Goal: Task Accomplishment & Management: Complete application form

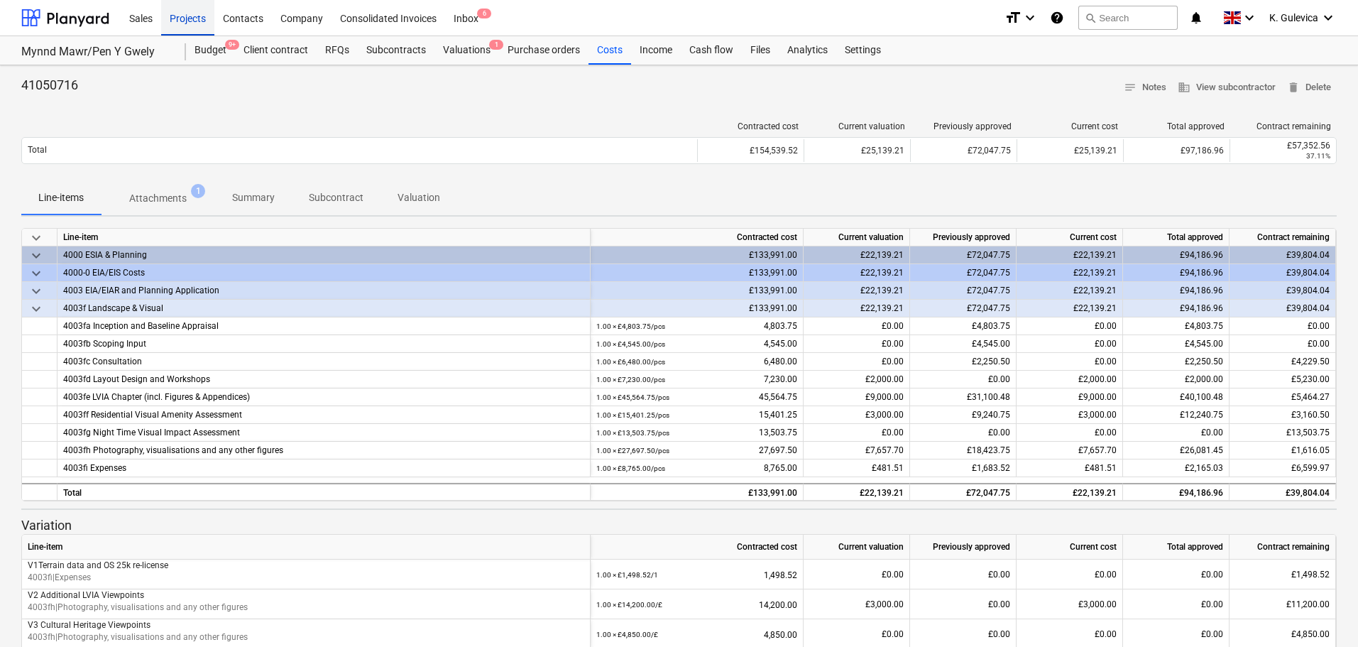
click at [188, 6] on div "Projects" at bounding box center [187, 17] width 53 height 36
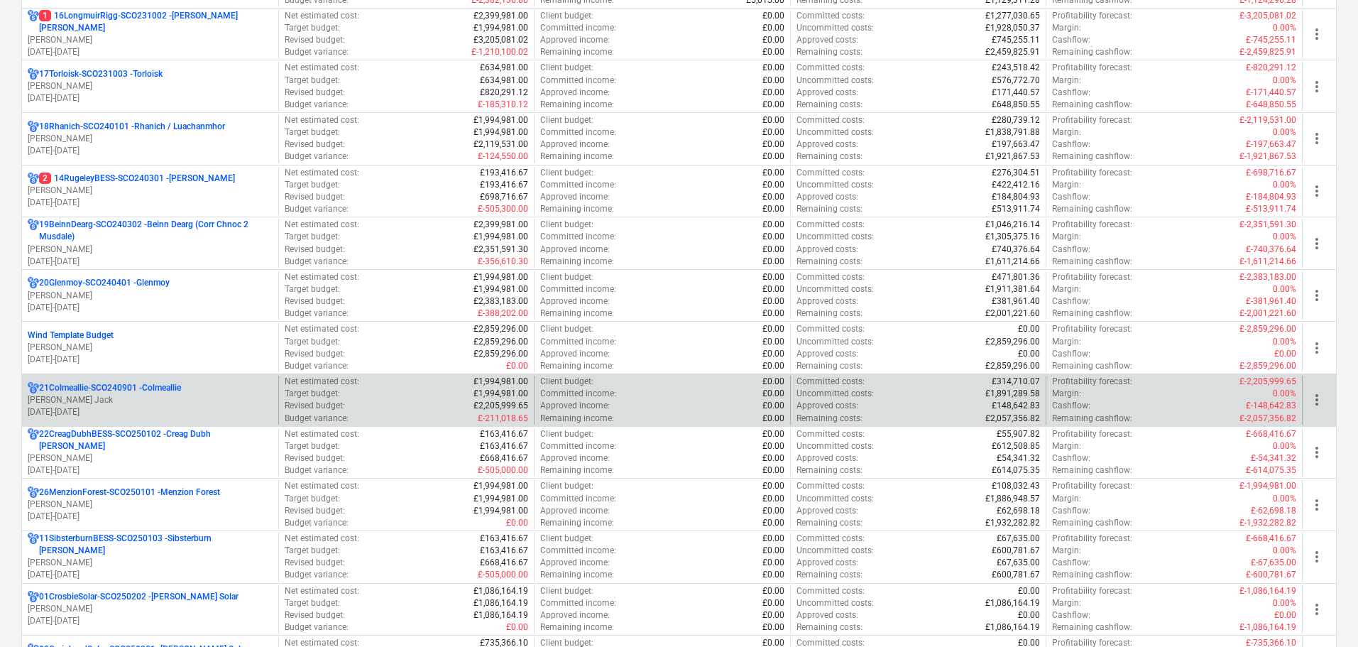
scroll to position [1136, 0]
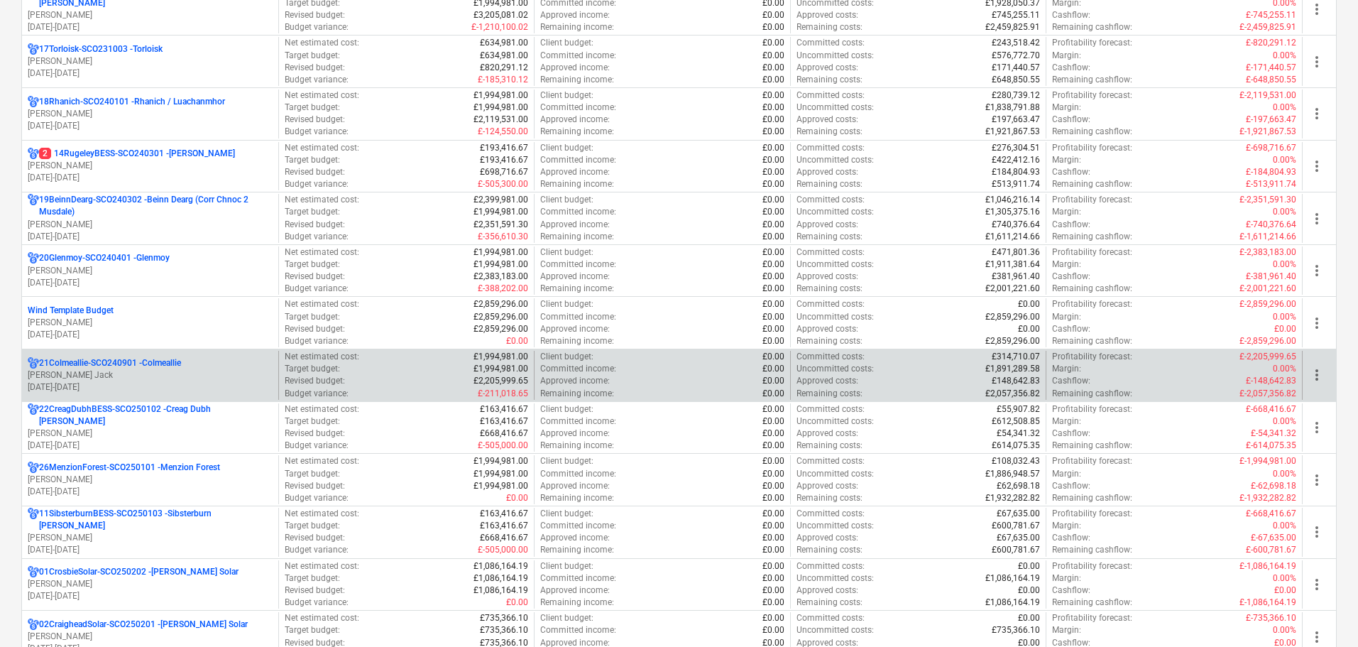
click at [90, 352] on div "21Colmeallie-SCO240901 - Colmeallie J. Jack [DATE] - [DATE]" at bounding box center [150, 375] width 256 height 49
click at [109, 381] on p "[DATE] - [DATE]" at bounding box center [150, 387] width 245 height 12
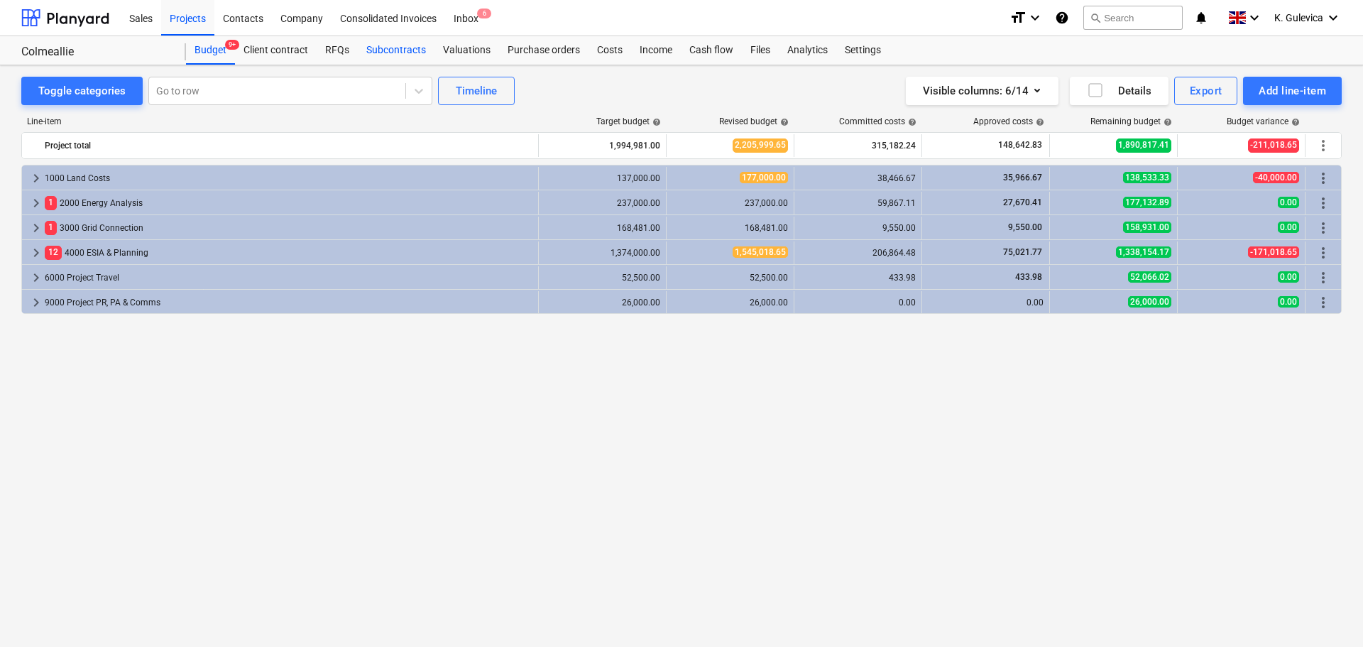
click at [388, 50] on div "Subcontracts" at bounding box center [396, 50] width 77 height 28
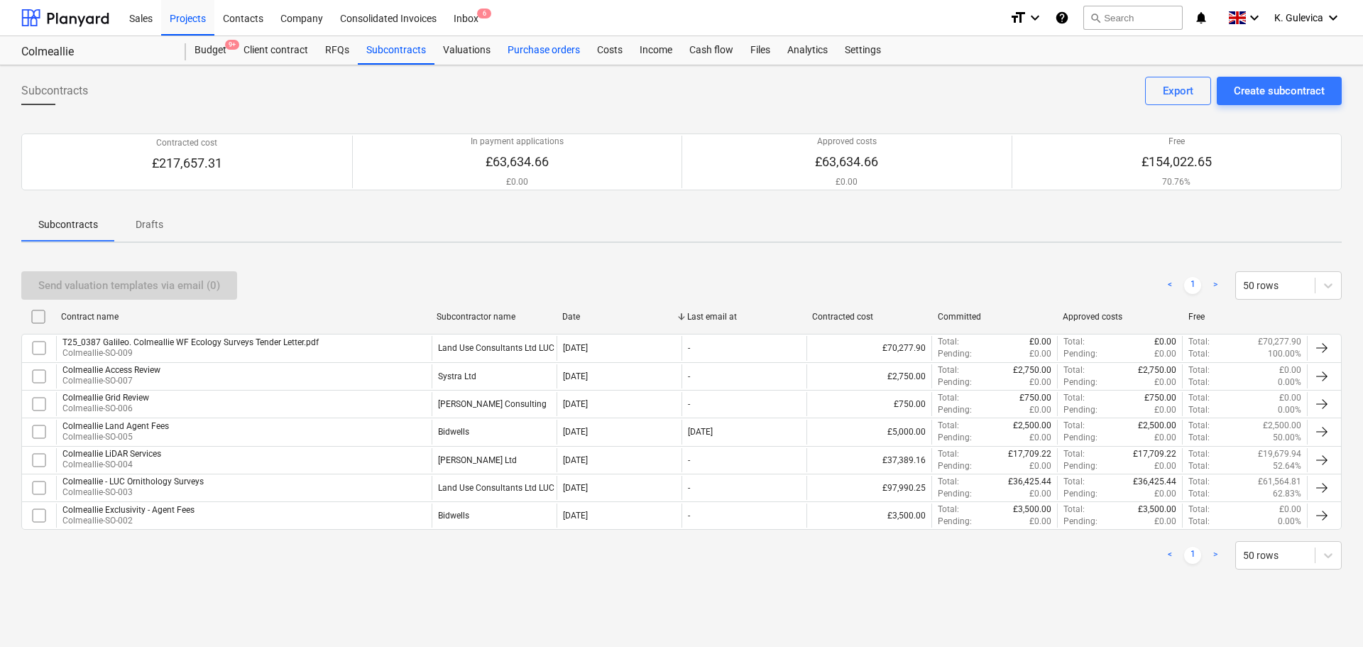
click at [534, 54] on div "Purchase orders" at bounding box center [543, 50] width 89 height 28
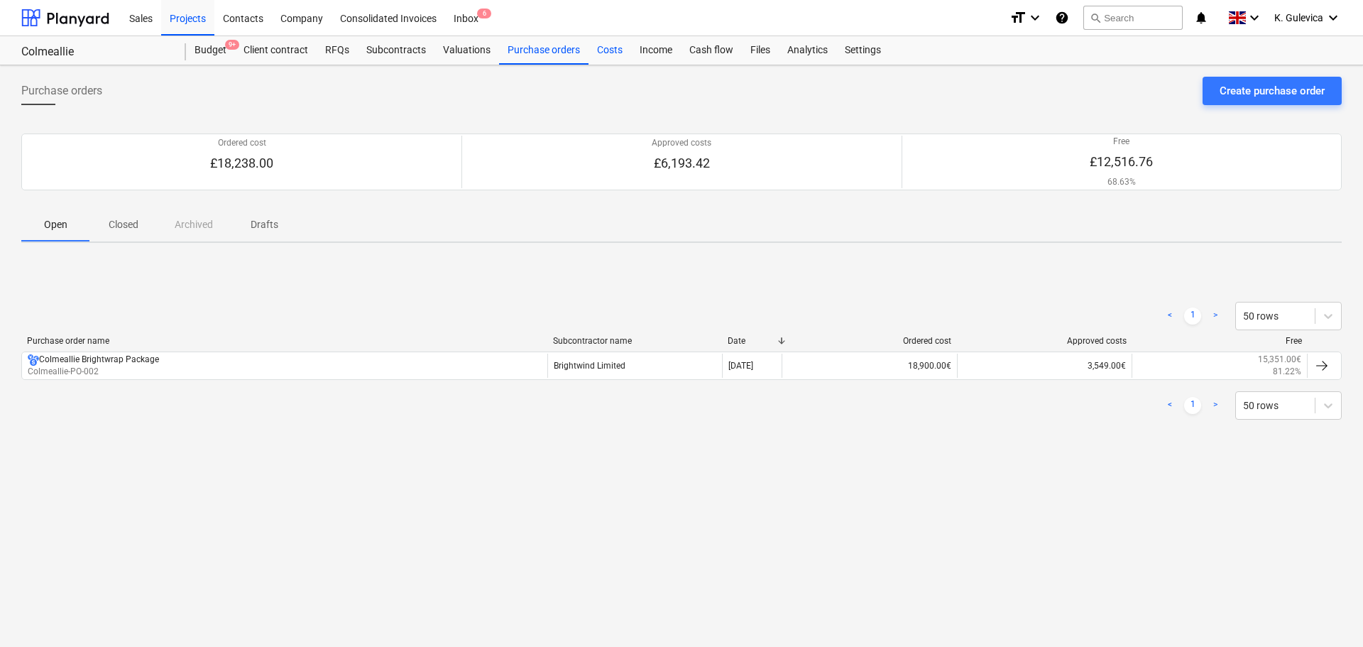
click at [607, 45] on div "Costs" at bounding box center [610, 50] width 43 height 28
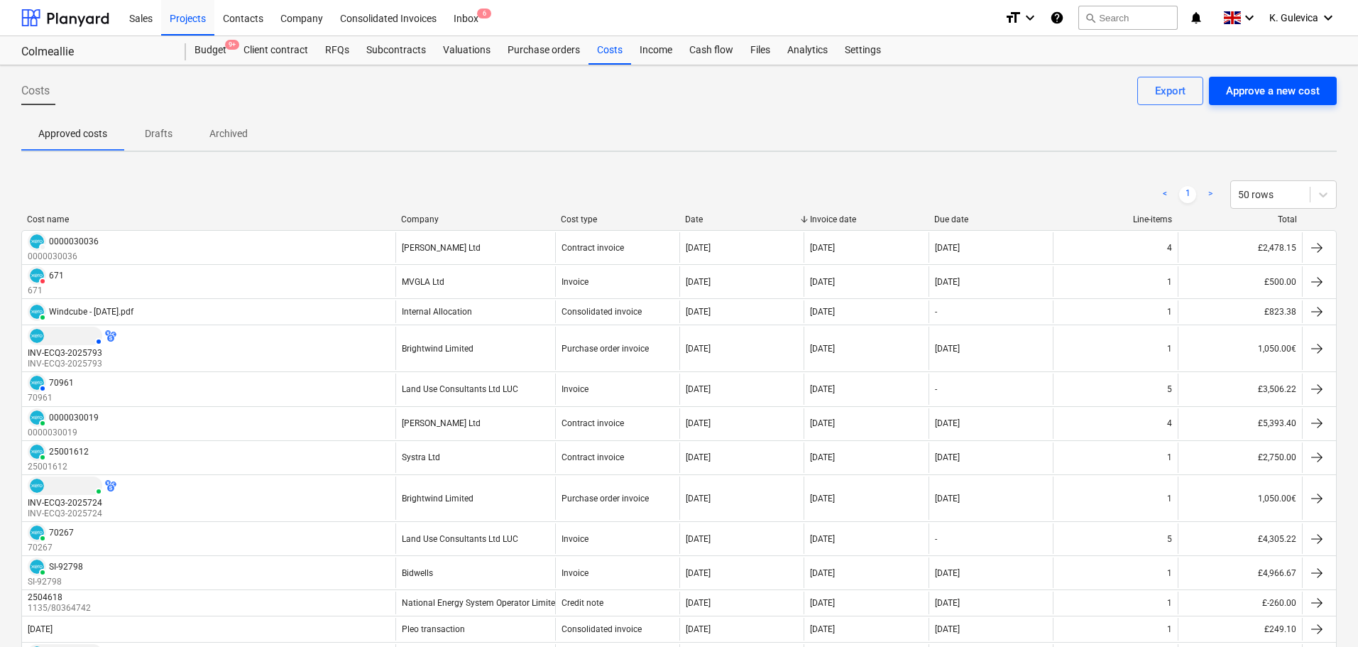
click at [1268, 95] on div "Approve a new cost" at bounding box center [1273, 91] width 94 height 18
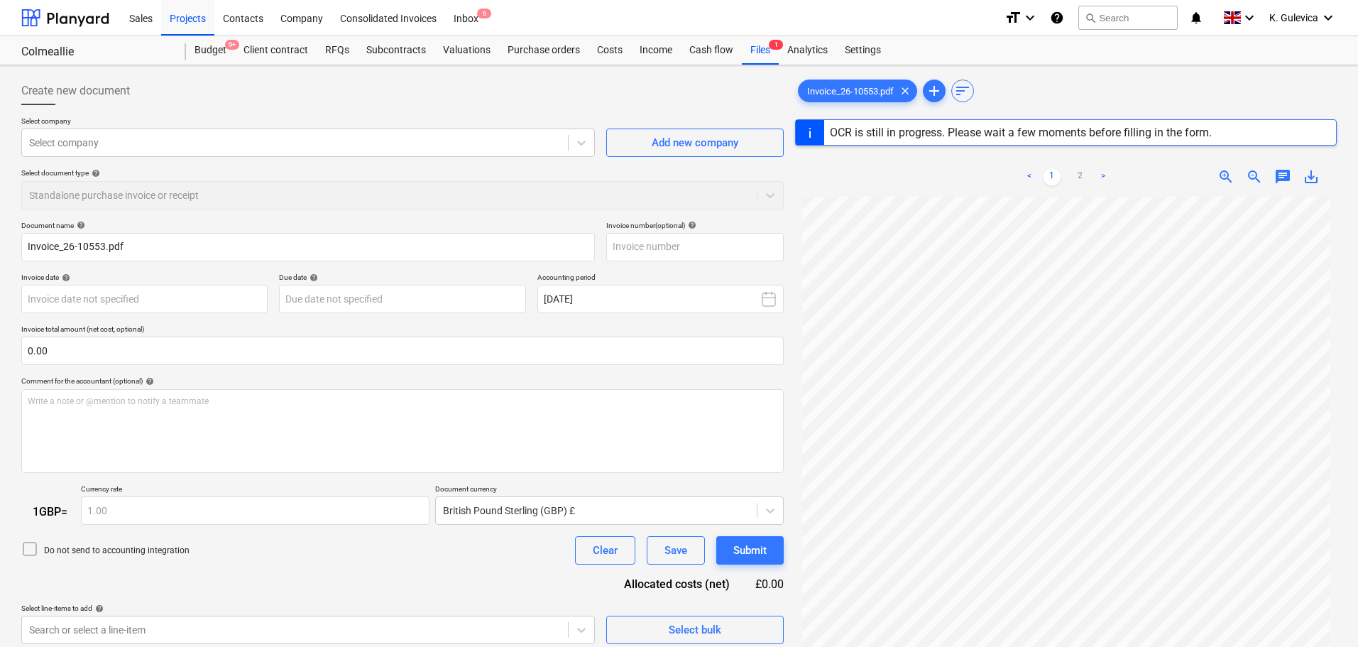
type input "26-10553"
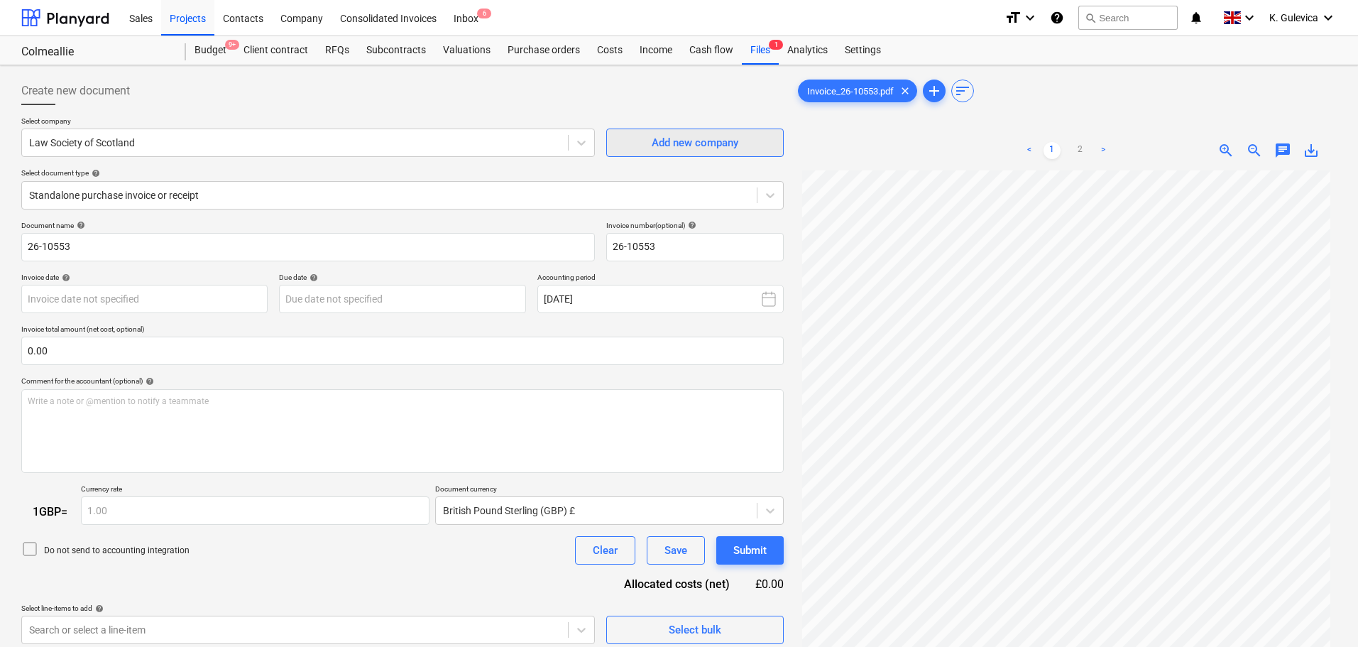
click at [704, 148] on div "Add new company" at bounding box center [695, 143] width 87 height 18
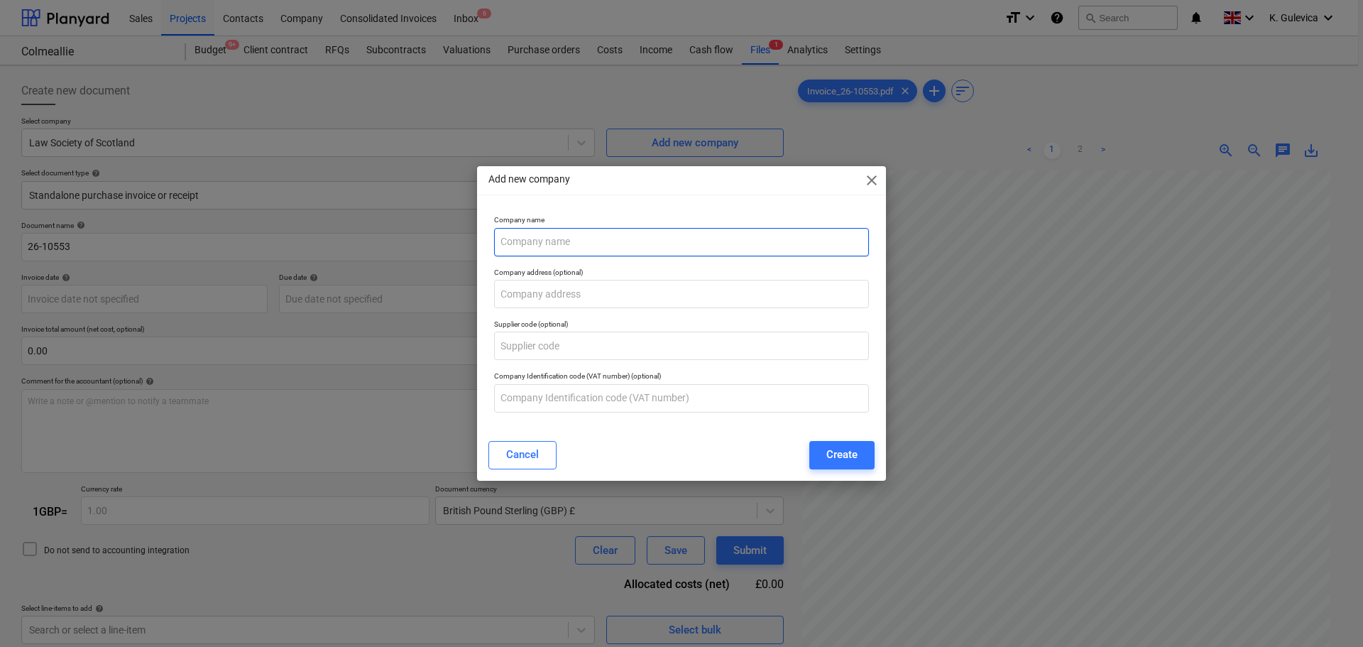
click at [543, 244] on input "text" at bounding box center [681, 242] width 375 height 28
paste input "[PERSON_NAME] LLP"
type input "[PERSON_NAME] LLP"
click at [844, 452] on div "Create" at bounding box center [842, 454] width 31 height 18
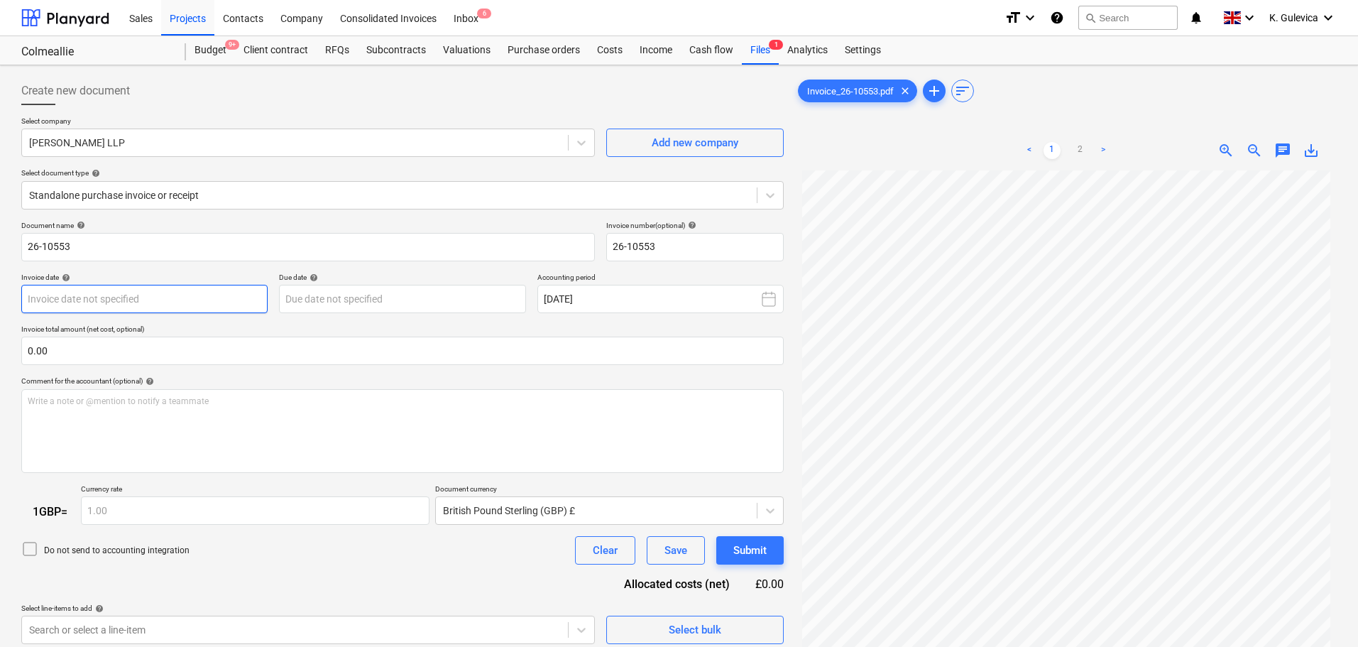
click at [158, 295] on body "Sales Projects Contacts Company Consolidated Invoices Inbox 6 format_size keybo…" at bounding box center [679, 323] width 1358 height 647
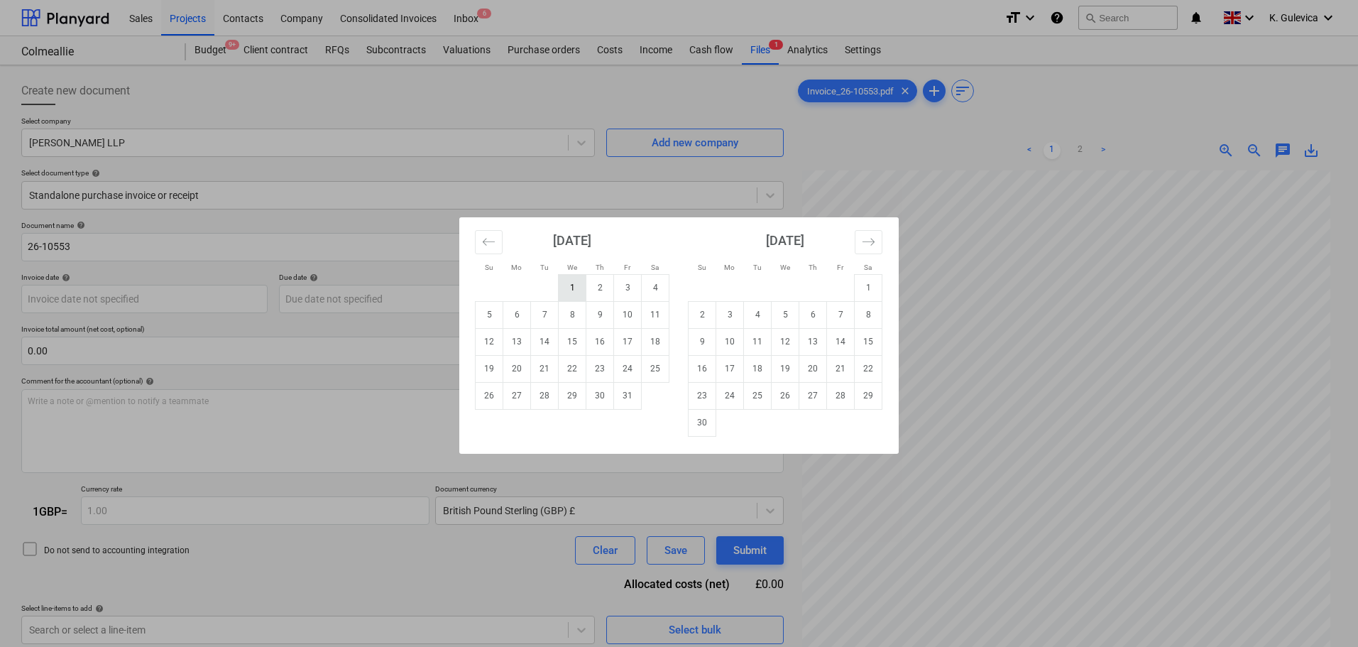
click at [568, 285] on td "1" at bounding box center [573, 287] width 28 height 27
type input "[DATE]"
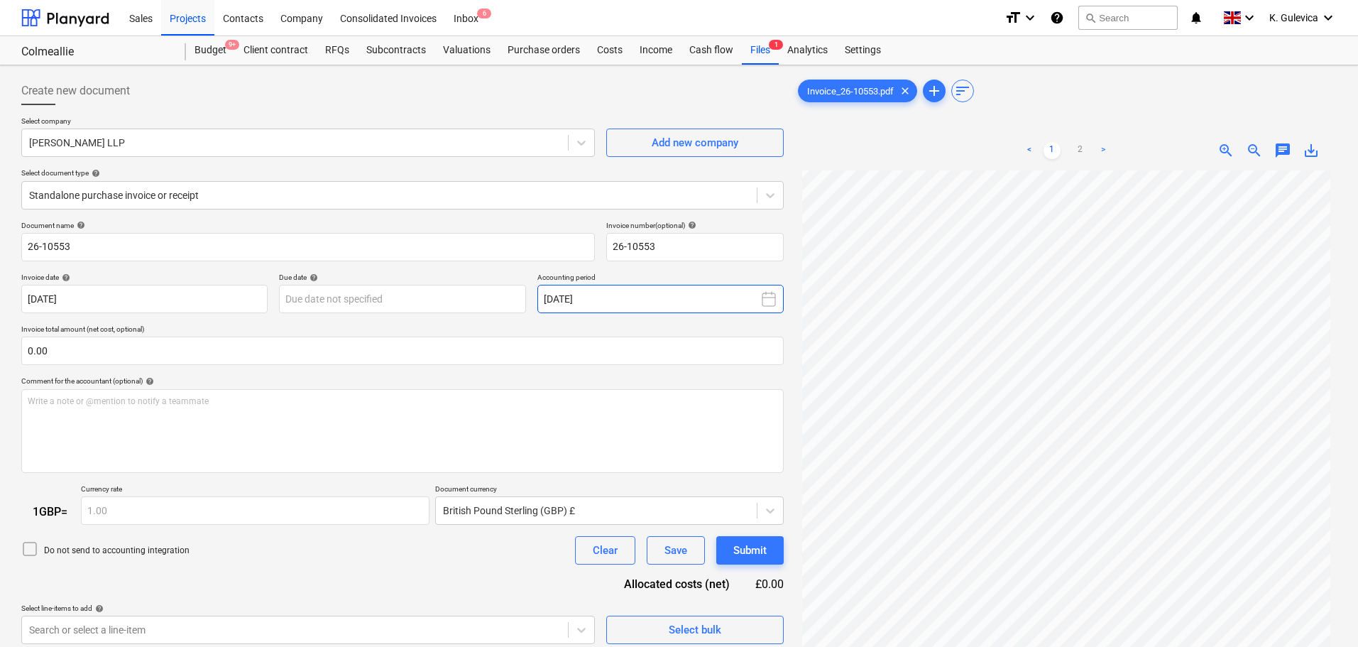
scroll to position [142, 0]
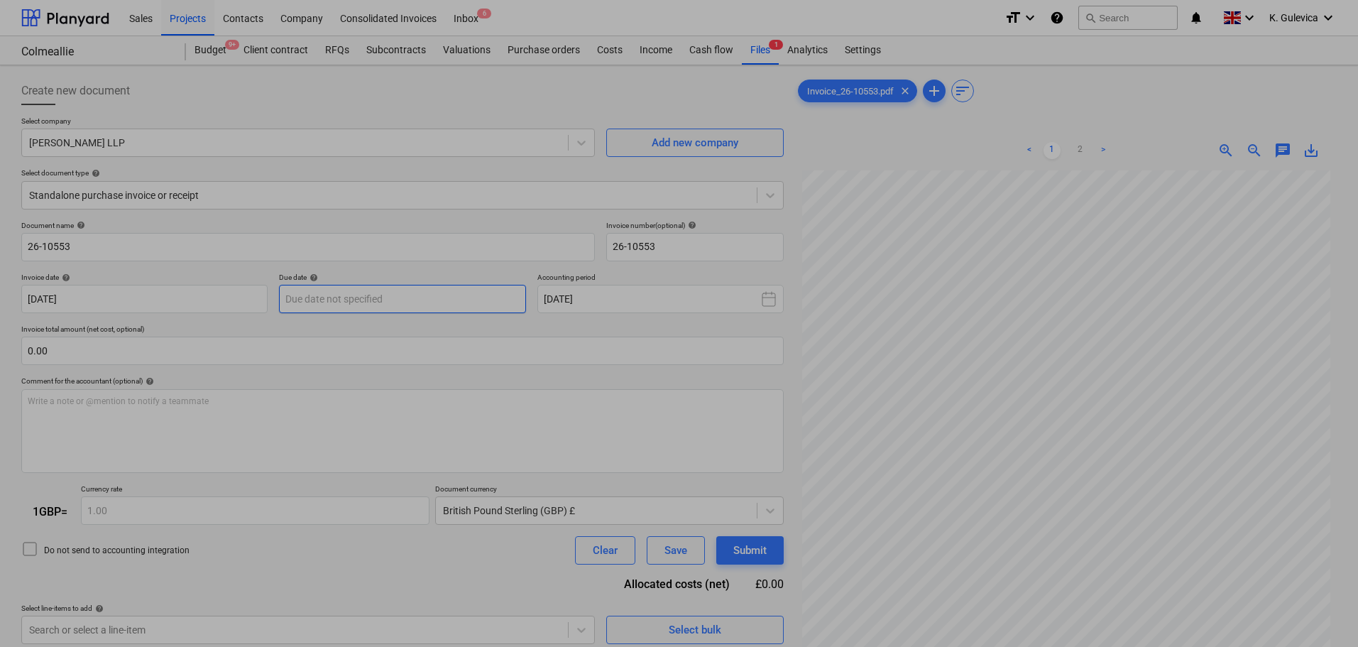
click at [394, 296] on body "Sales Projects Contacts Company Consolidated Invoices Inbox 6 format_size keybo…" at bounding box center [679, 323] width 1358 height 647
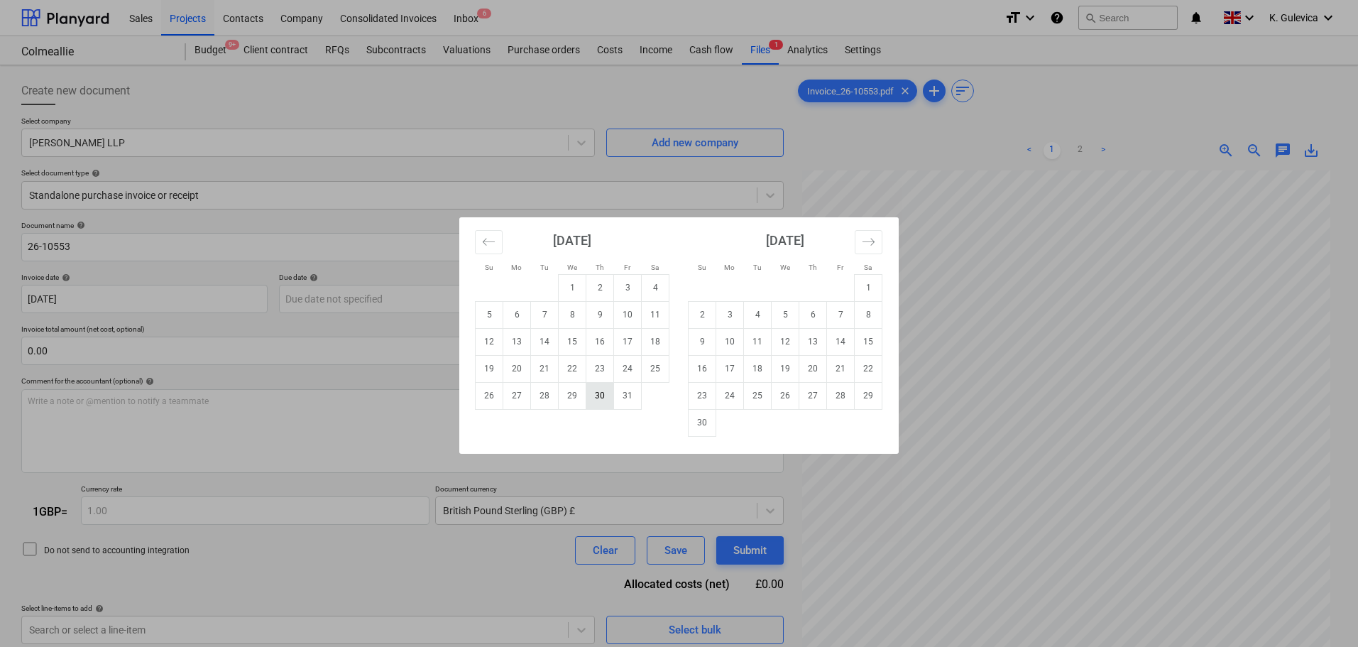
click at [603, 392] on td "30" at bounding box center [601, 395] width 28 height 27
type input "[DATE]"
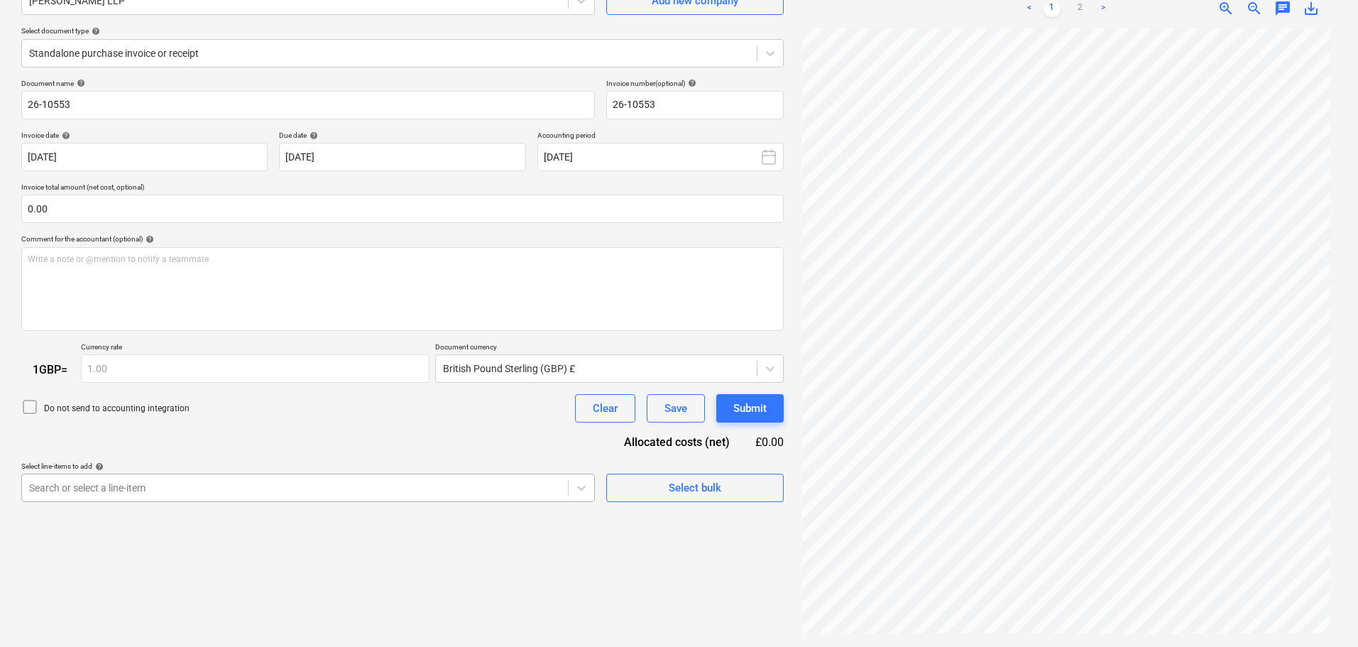
scroll to position [219, 0]
click at [360, 487] on body "Sales Projects Contacts Company Consolidated Invoices Inbox 6 format_size keybo…" at bounding box center [679, 181] width 1358 height 647
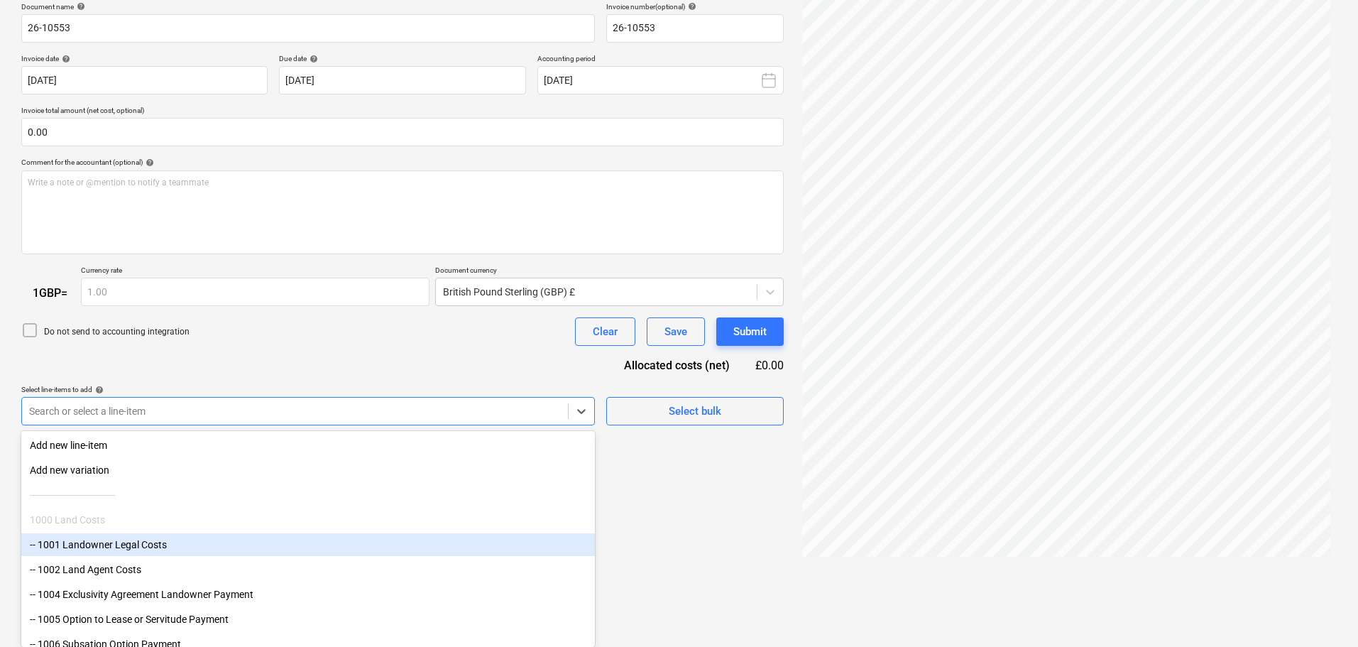
click at [178, 544] on div "-- 1001 Landowner Legal Costs" at bounding box center [308, 544] width 574 height 23
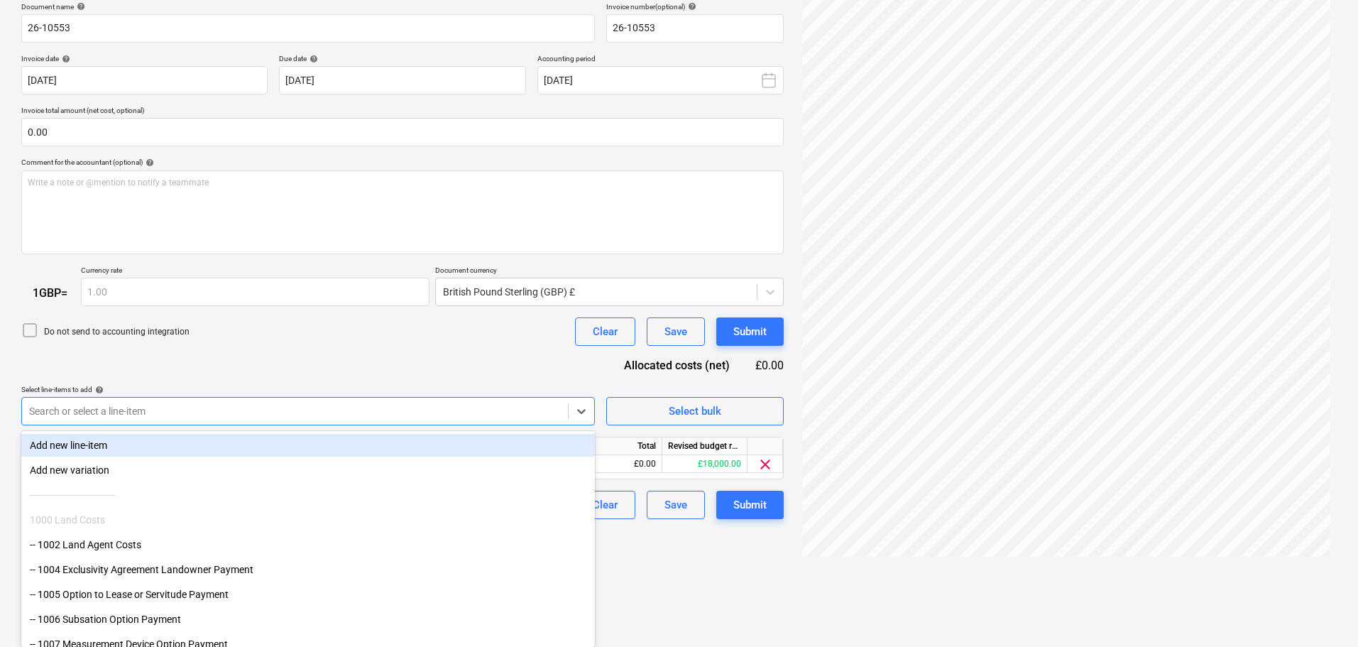
click at [291, 350] on div "Document name help 26-10553 Invoice number (optional) help 26-10553 Invoice dat…" at bounding box center [402, 261] width 763 height 518
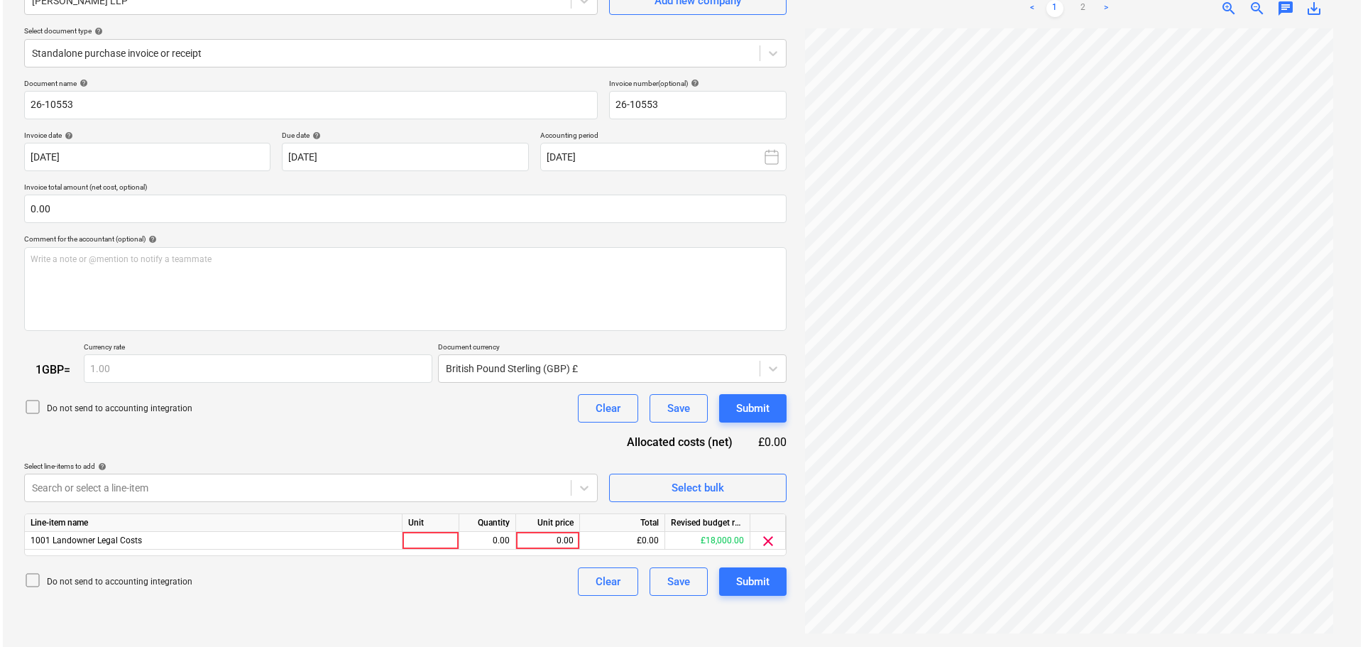
scroll to position [142, 0]
click at [562, 540] on div "0.00" at bounding box center [545, 541] width 52 height 18
type input "23503"
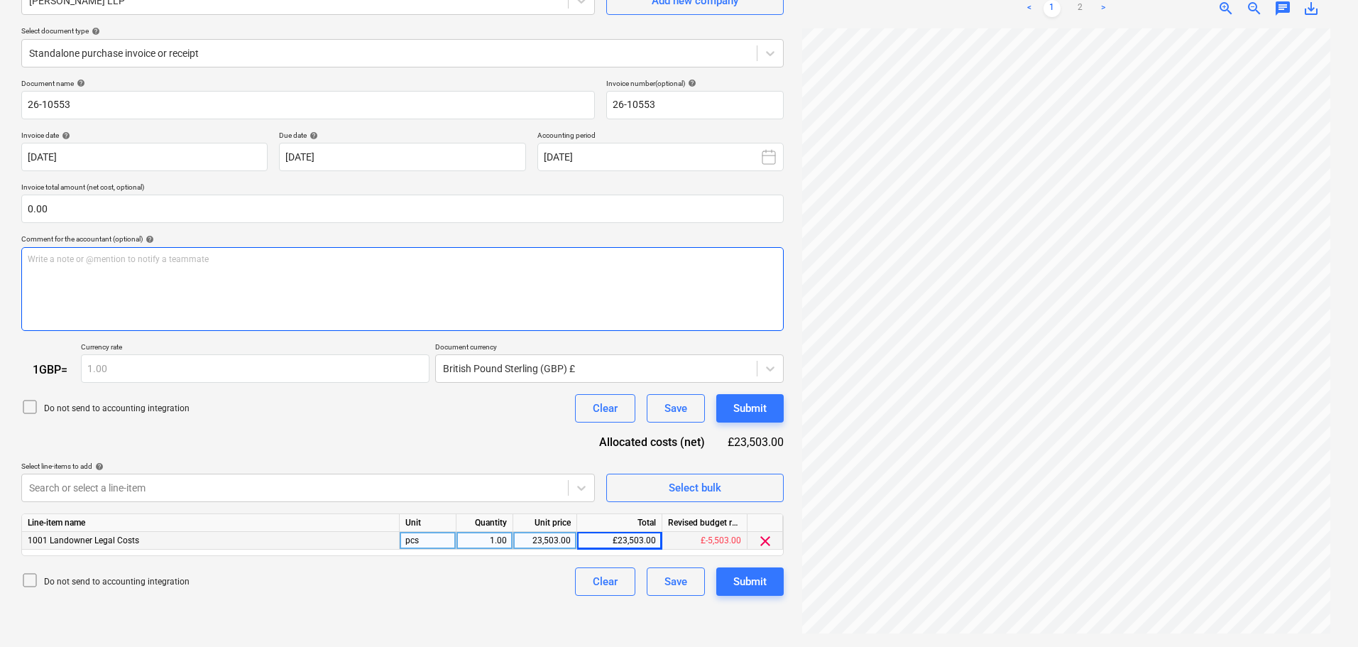
click at [199, 301] on div "Write a note or @mention to notify a teammate [PERSON_NAME]" at bounding box center [402, 289] width 763 height 84
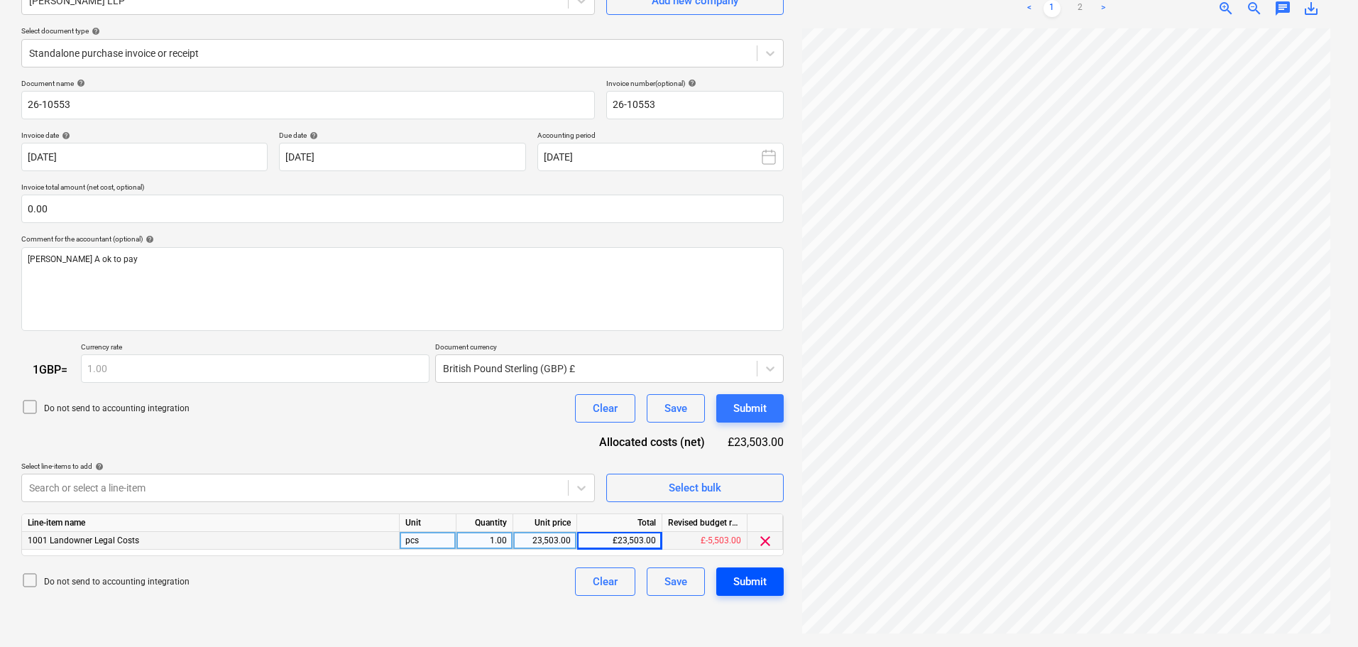
click at [750, 585] on div "Submit" at bounding box center [750, 581] width 33 height 18
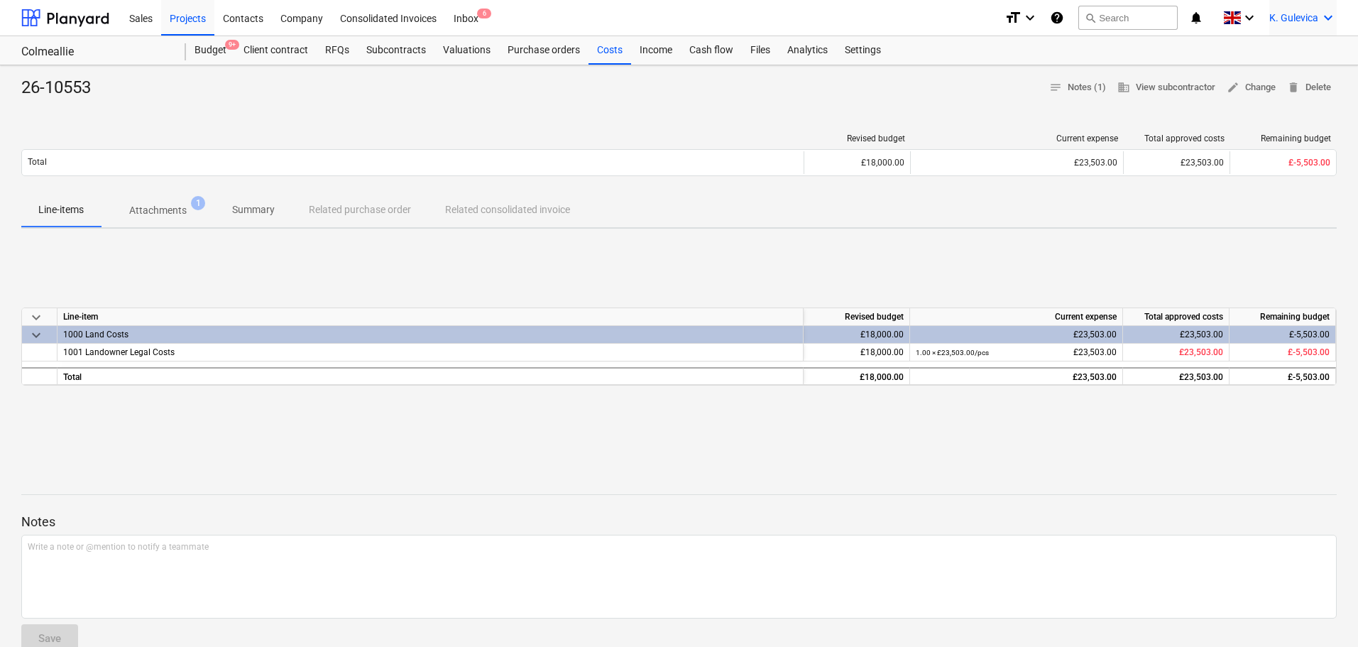
click at [1304, 16] on span "K. Gulevica" at bounding box center [1294, 17] width 49 height 11
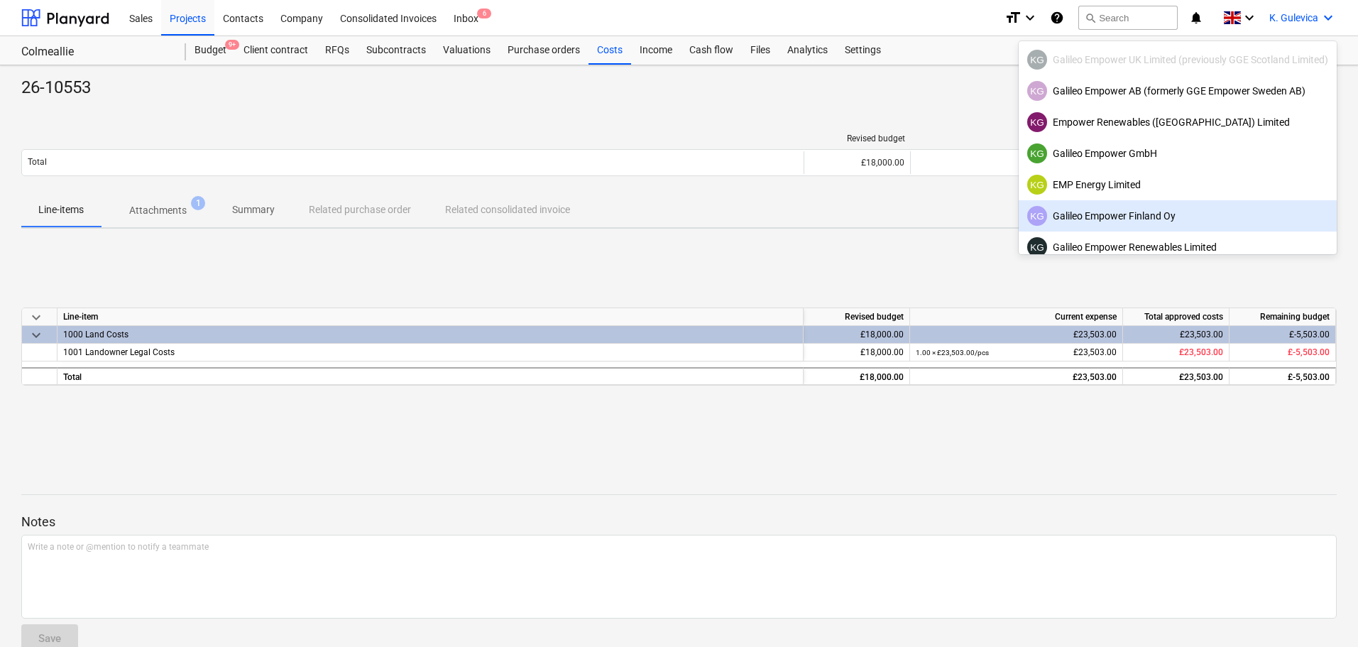
click at [1086, 209] on div "KG Galileo Empower Finland Oy" at bounding box center [1178, 216] width 301 height 20
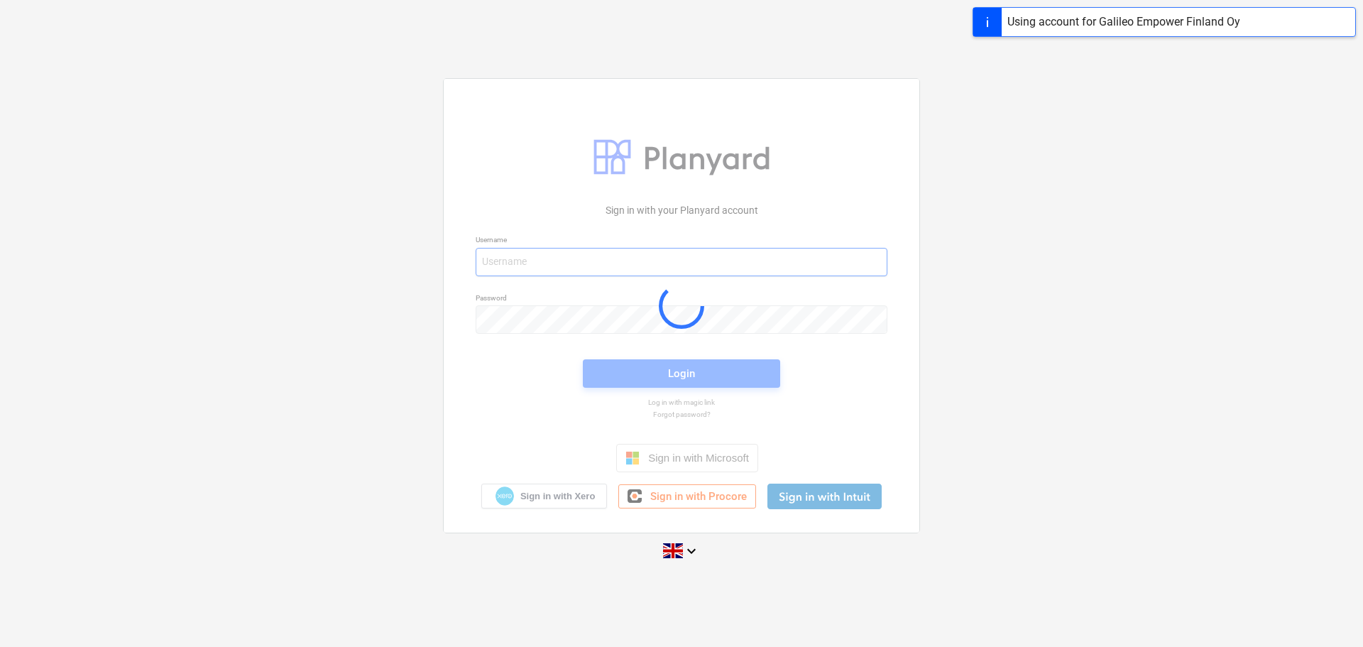
type input "[EMAIL_ADDRESS][DOMAIN_NAME]"
